Goal: Use online tool/utility: Utilize a website feature to perform a specific function

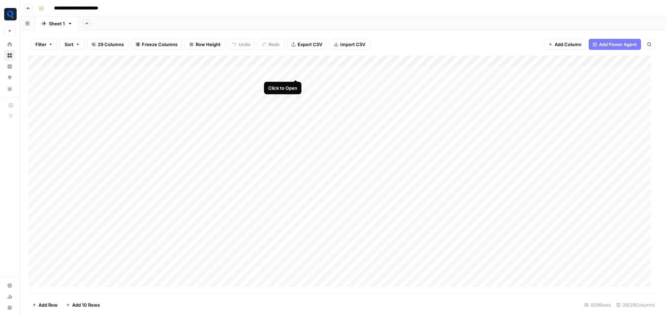
click at [297, 74] on div "Add Column" at bounding box center [343, 175] width 630 height 238
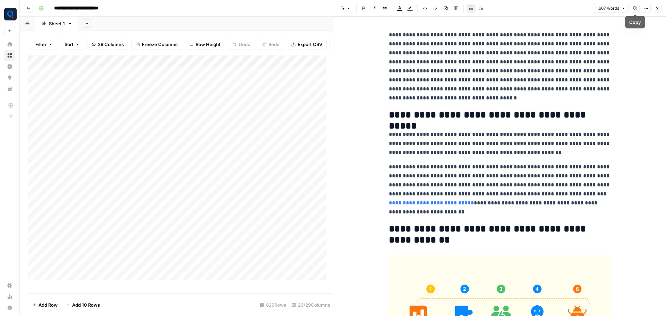
click at [636, 7] on icon "button" at bounding box center [636, 9] width 4 height 4
click at [641, 9] on div "1,667 words Copy Options Close" at bounding box center [627, 8] width 69 height 9
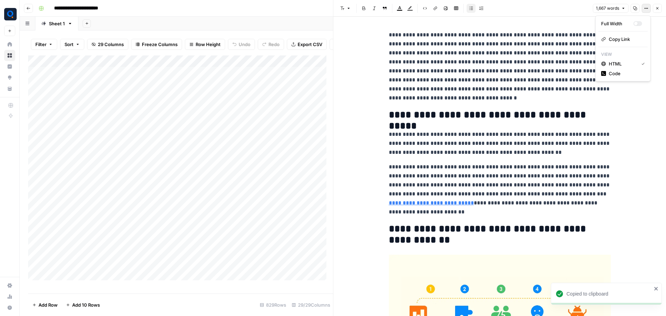
click at [646, 10] on icon "button" at bounding box center [646, 8] width 4 height 4
click at [622, 74] on span "Code" at bounding box center [625, 73] width 33 height 7
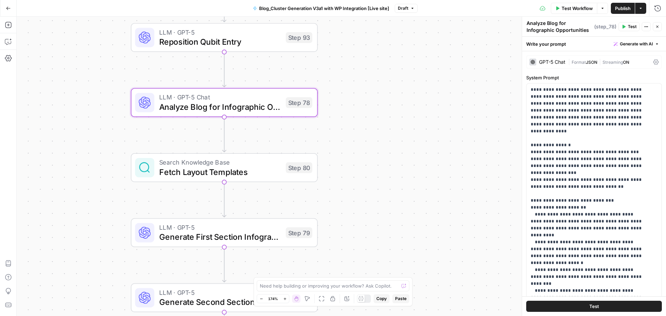
scroll to position [231, 0]
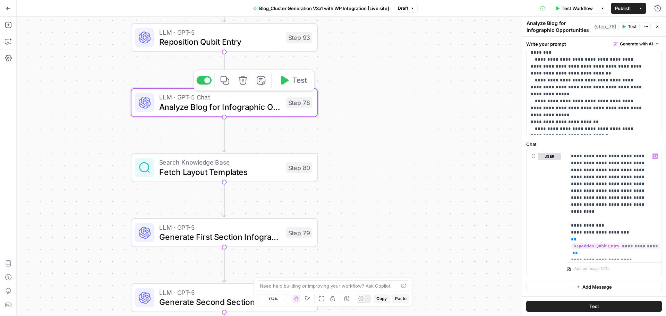
click at [221, 80] on icon "button" at bounding box center [225, 80] width 9 height 9
click at [658, 5] on icon "button" at bounding box center [657, 8] width 7 height 7
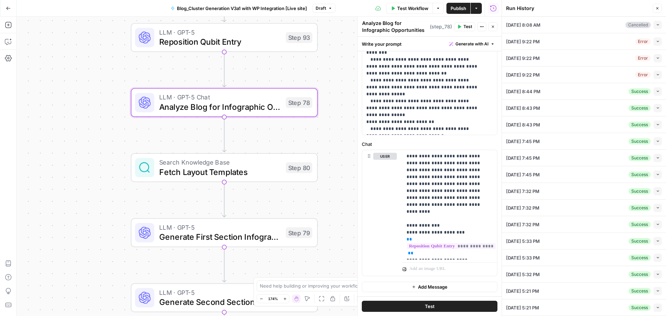
click at [656, 91] on icon "button" at bounding box center [658, 92] width 4 height 4
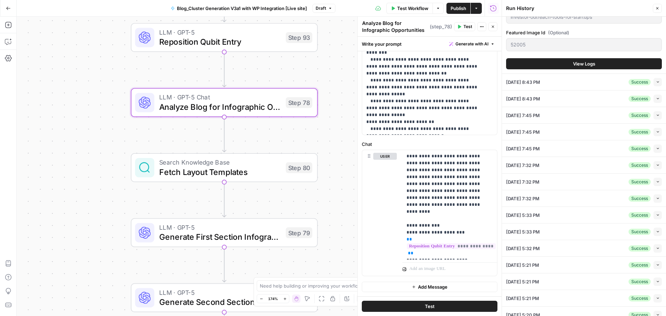
scroll to position [325, 0]
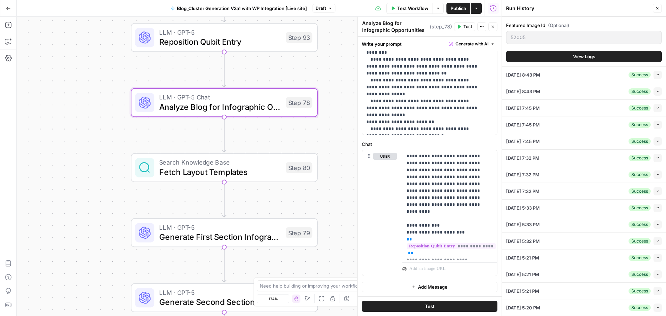
click at [583, 60] on button "View Logs" at bounding box center [584, 56] width 156 height 11
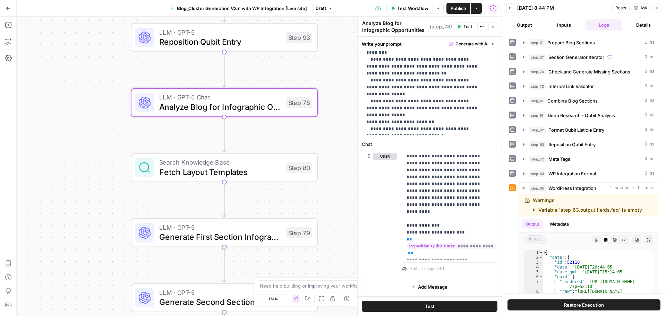
click at [573, 26] on button "Inputs" at bounding box center [564, 24] width 37 height 11
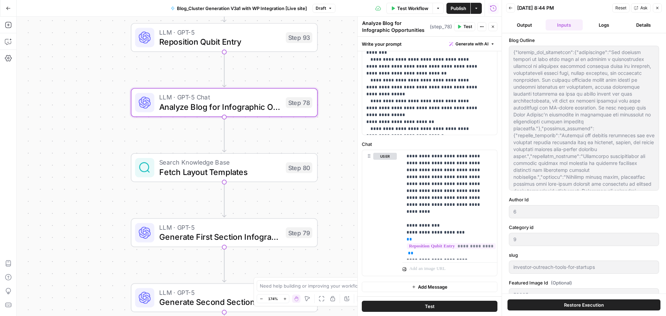
click at [533, 24] on button "Output" at bounding box center [524, 24] width 37 height 11
